Goal: Task Accomplishment & Management: Use online tool/utility

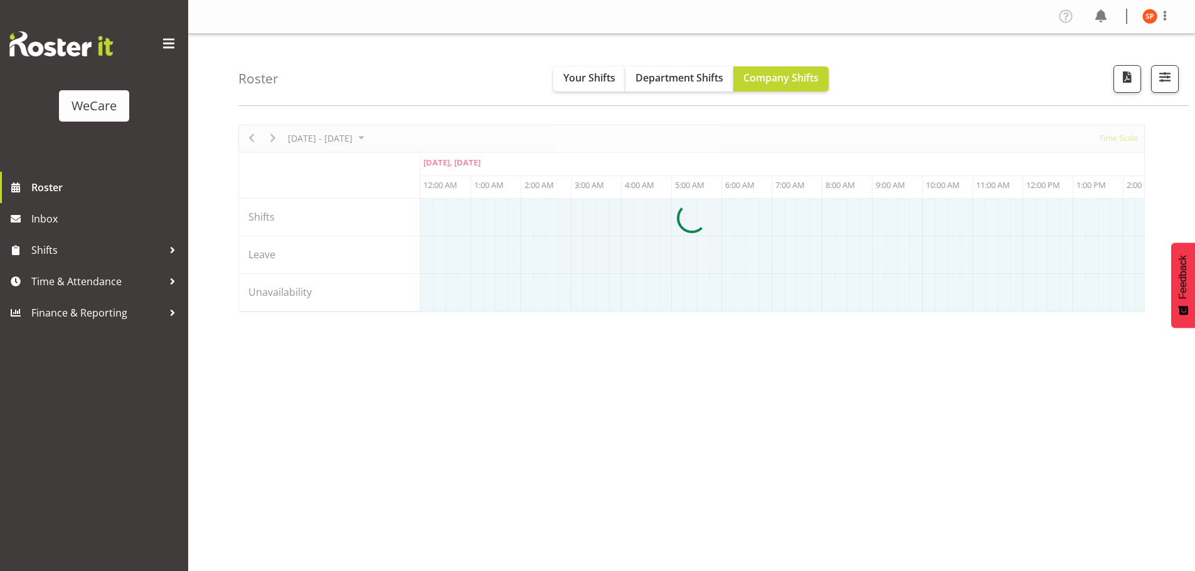
select select "shiftH"
click at [1166, 74] on span "button" at bounding box center [1164, 77] width 16 height 16
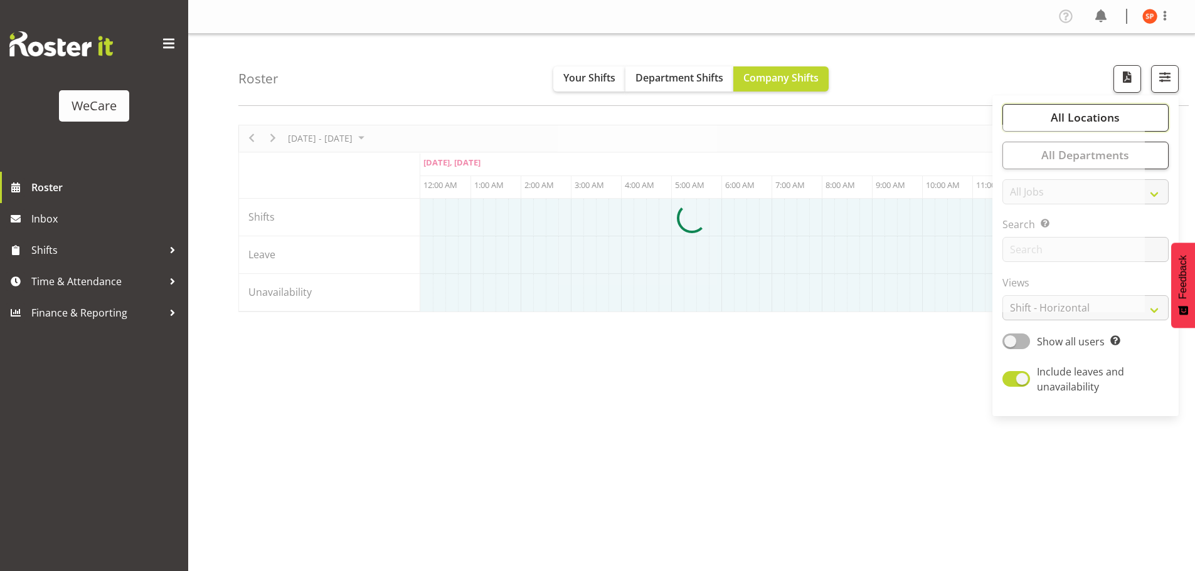
click at [1079, 118] on span "All Locations" at bounding box center [1084, 117] width 69 height 15
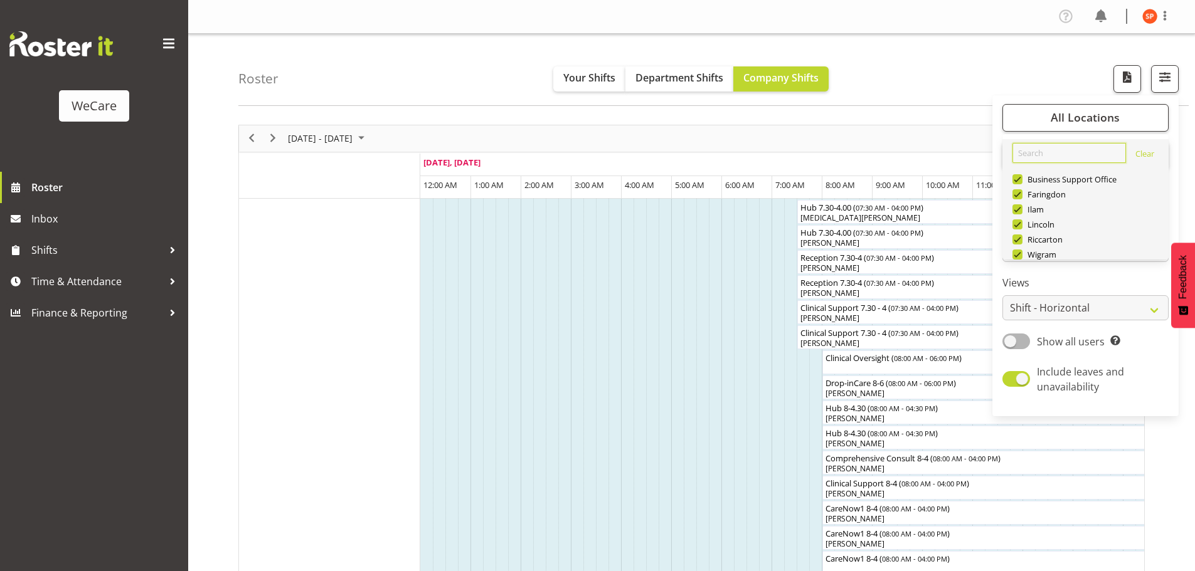
click at [1041, 147] on input "text" at bounding box center [1069, 153] width 114 height 20
type input "lin"
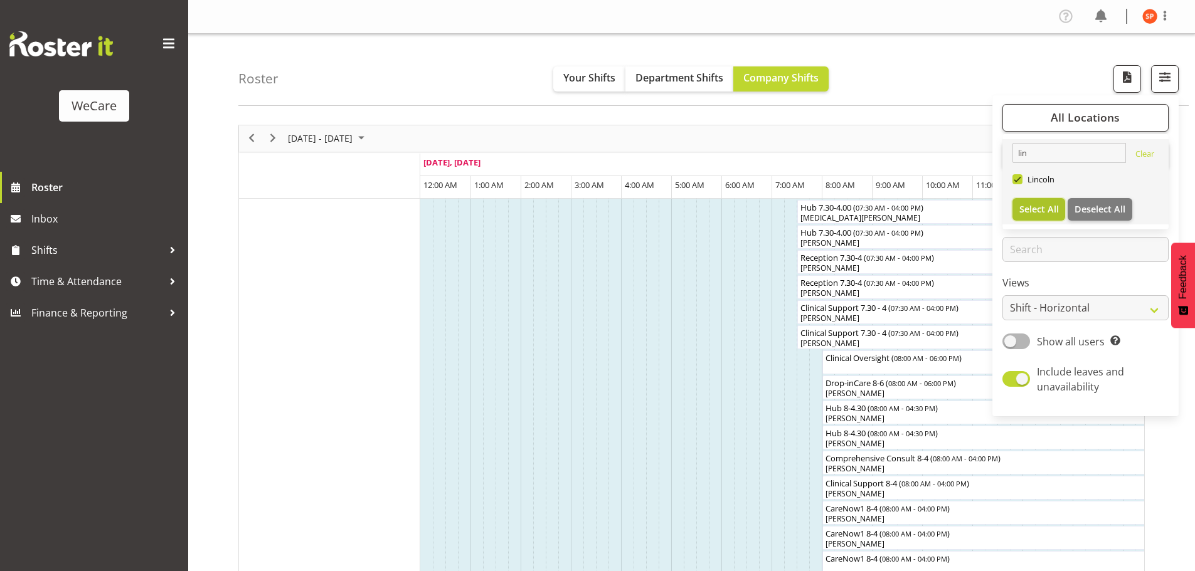
click at [1036, 211] on span "Select All" at bounding box center [1039, 209] width 40 height 12
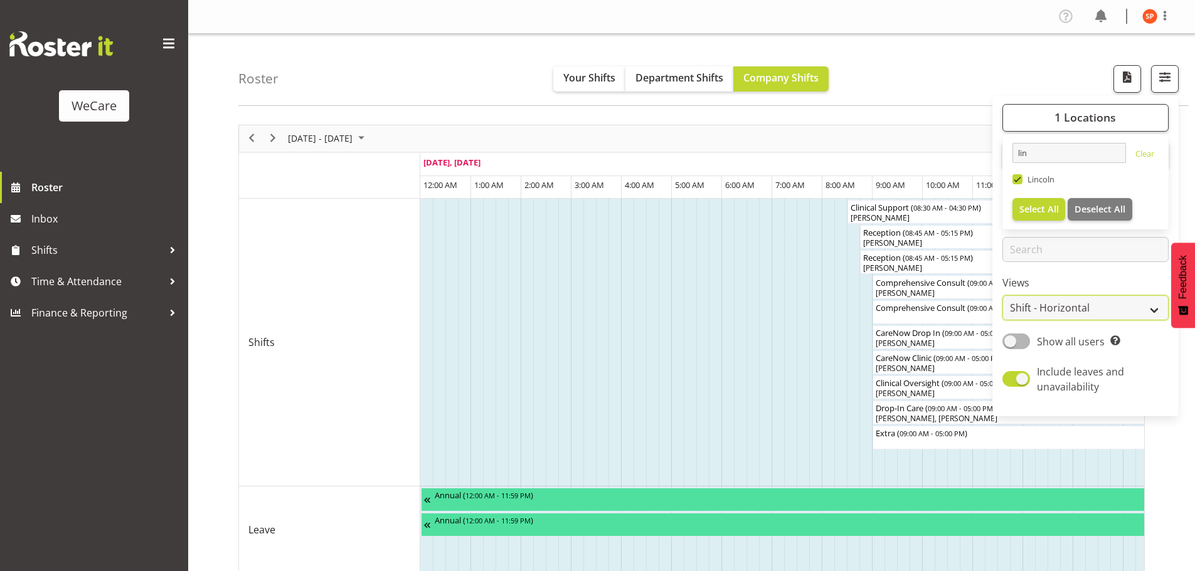
click at [1080, 309] on select "Staff Role Shift - Horizontal Shift - Vertical Staff - Location" at bounding box center [1085, 307] width 166 height 25
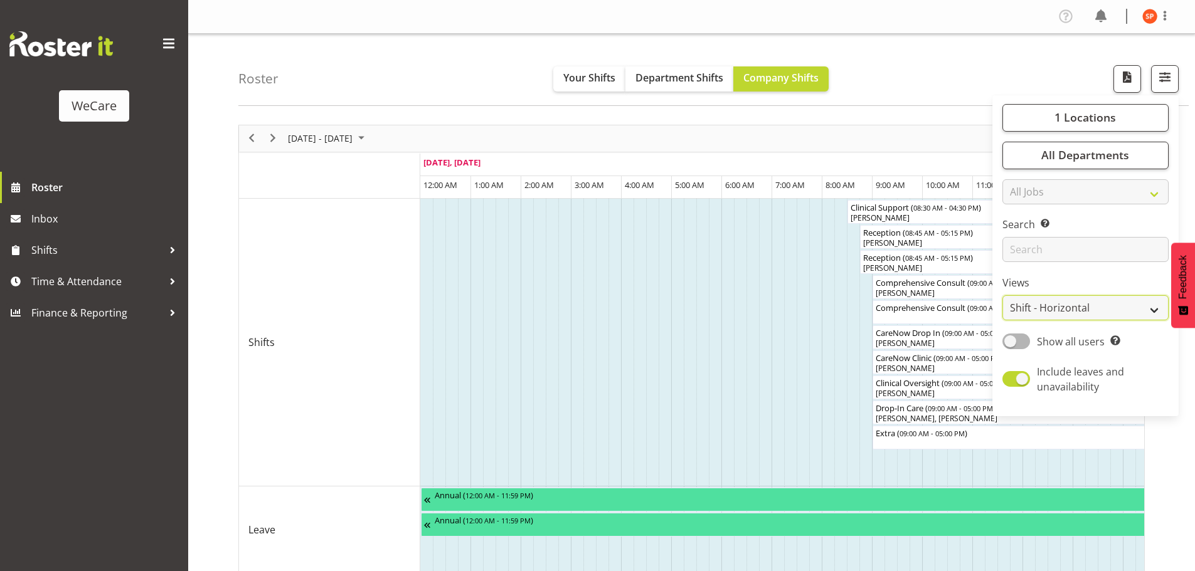
select select "staff"
click at [1003, 295] on select "Staff Role Shift - Horizontal Shift - Vertical Staff - Location" at bounding box center [1085, 307] width 166 height 25
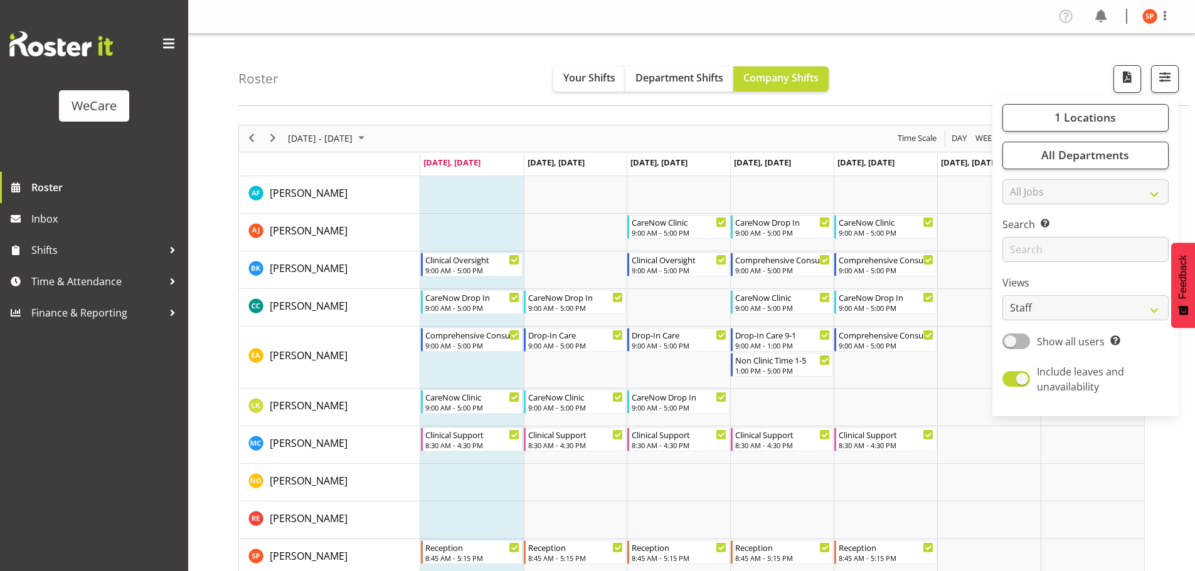
click at [434, 93] on div "Roster Your Shifts Department Shifts Company Shifts 1 Locations lin Clear [GEOG…" at bounding box center [713, 70] width 950 height 72
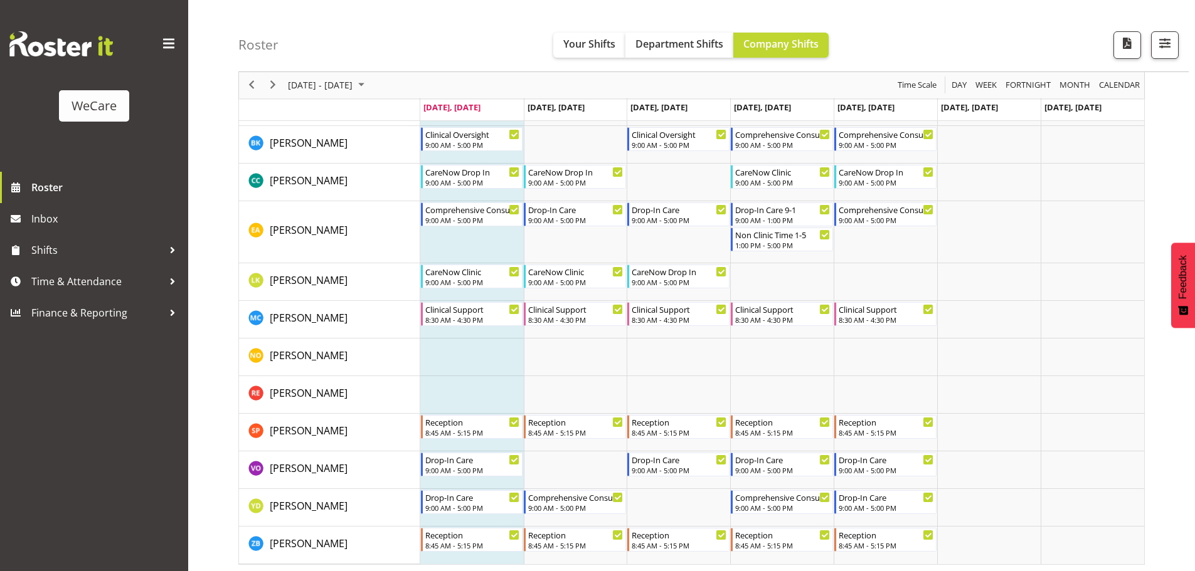
scroll to position [129, 0]
